Goal: Navigation & Orientation: Understand site structure

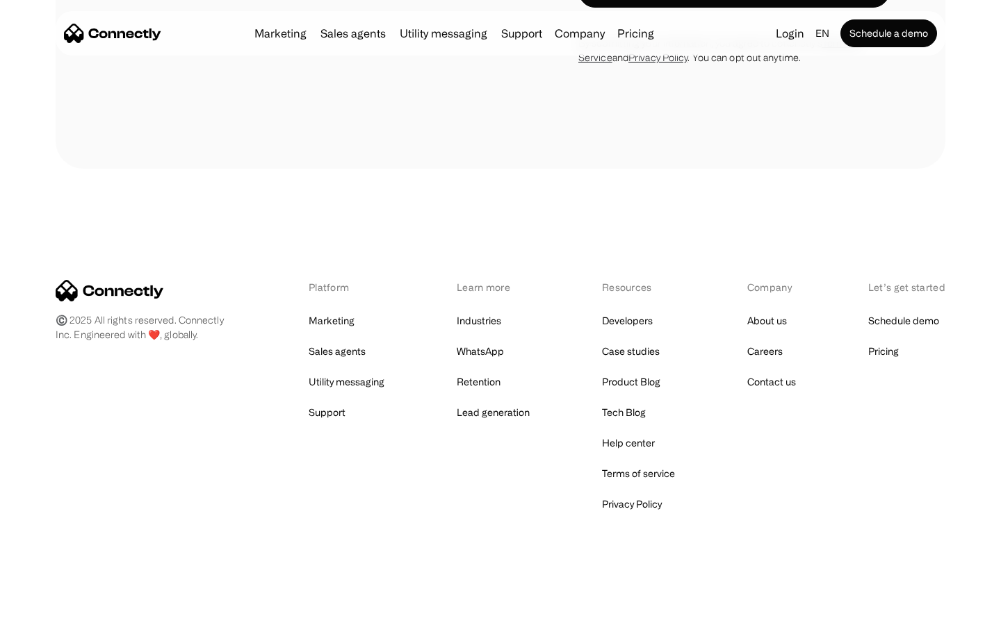
scroll to position [1173, 0]
